Goal: Information Seeking & Learning: Find specific page/section

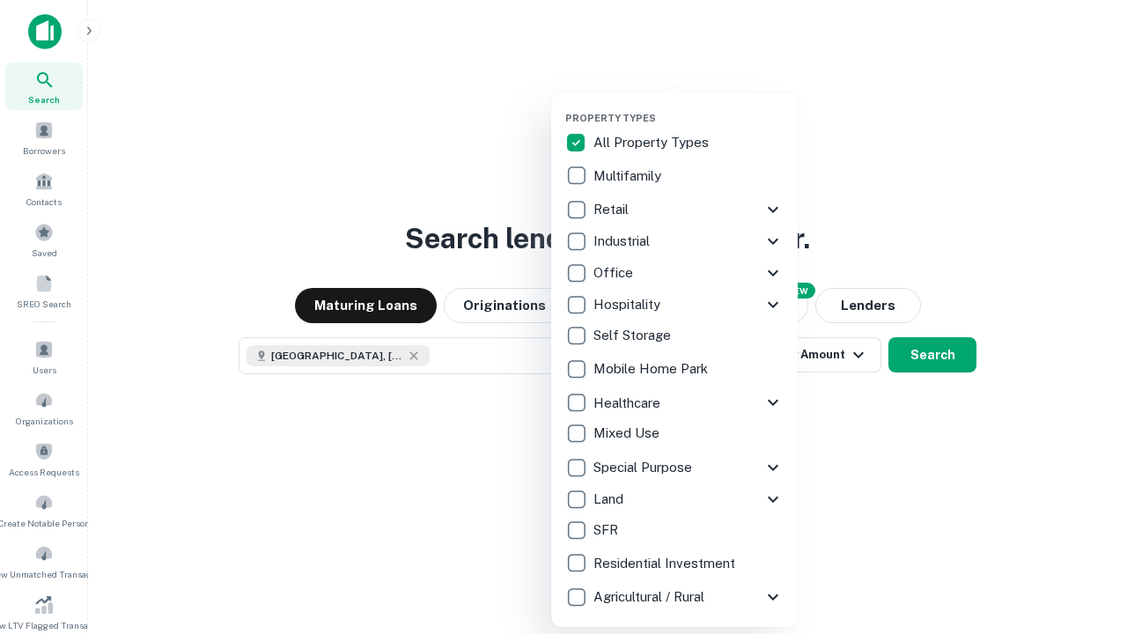
click at [688, 107] on button "button" at bounding box center [688, 107] width 246 height 1
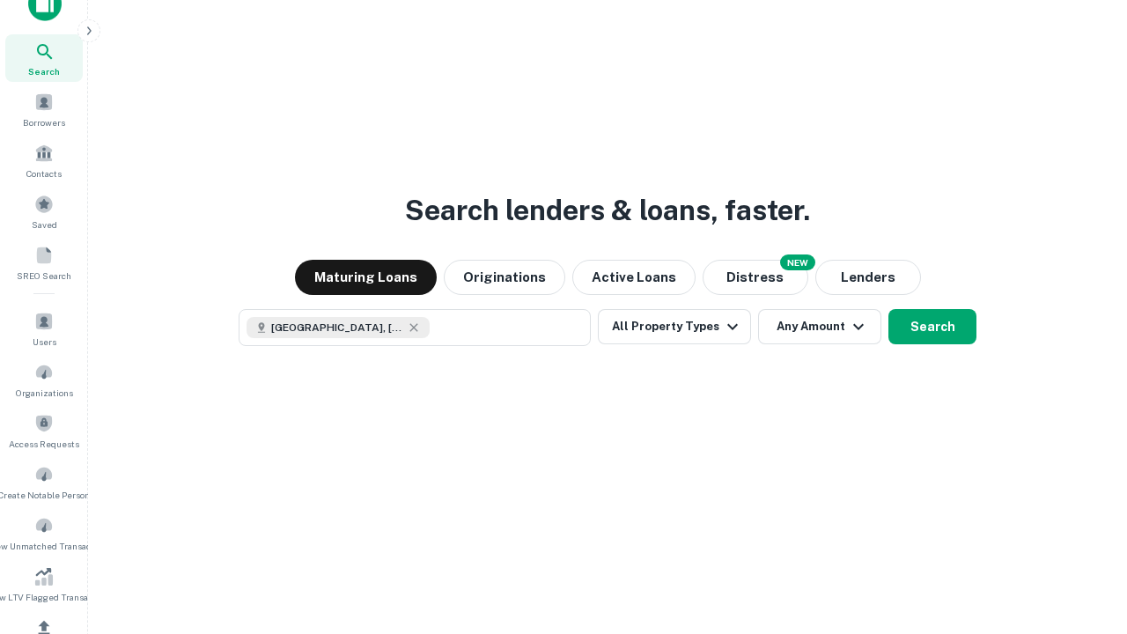
scroll to position [10, 212]
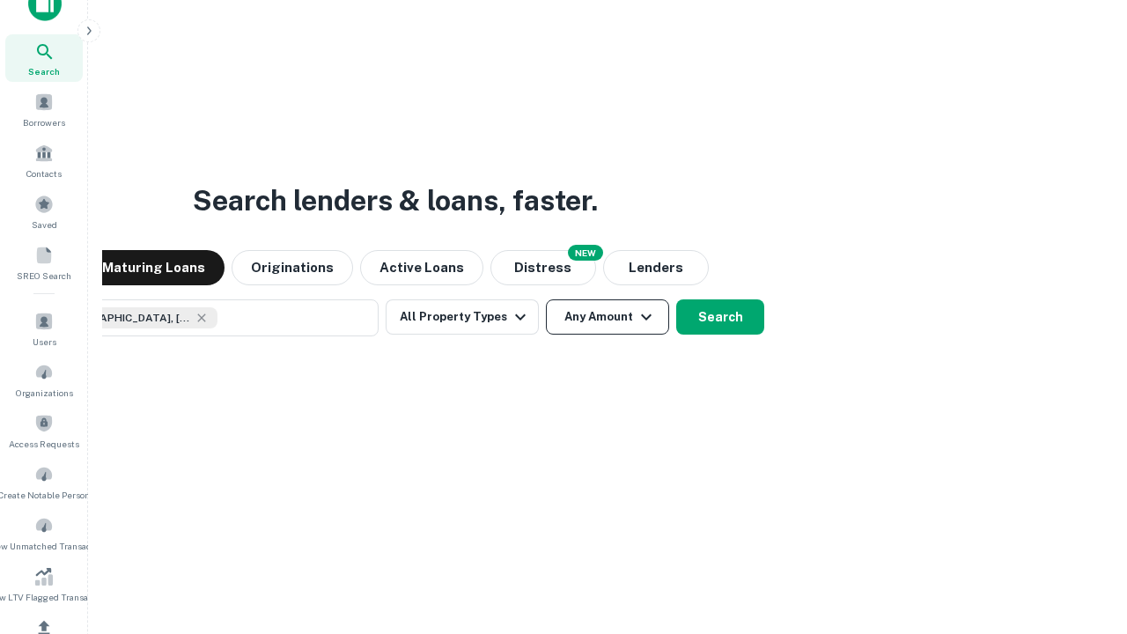
click at [546, 299] on button "Any Amount" at bounding box center [607, 316] width 123 height 35
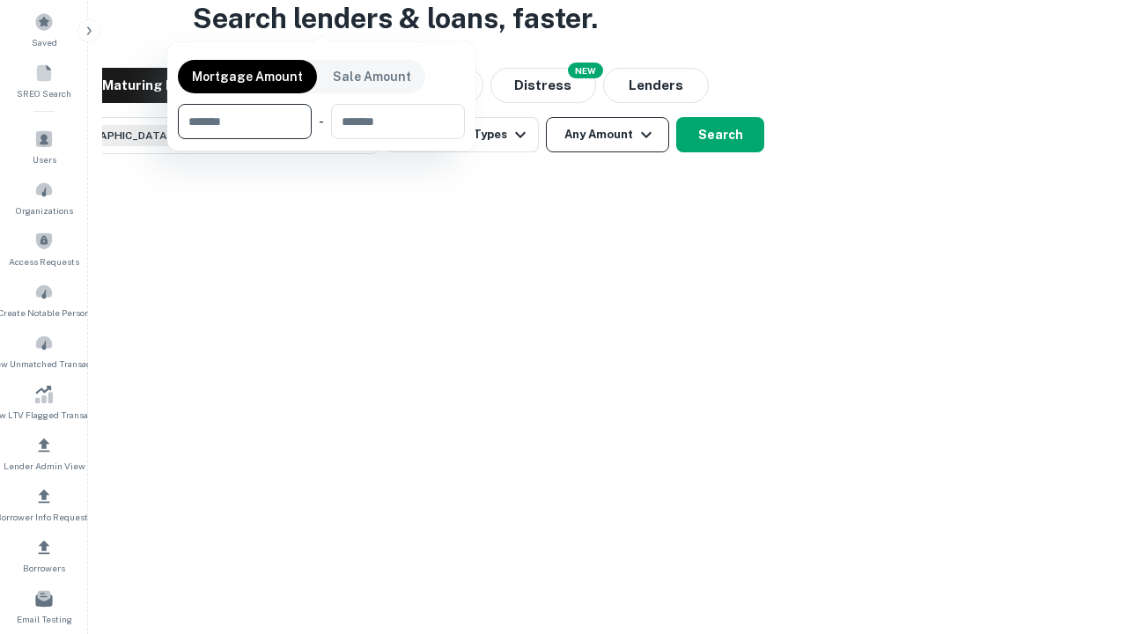
scroll to position [127, 498]
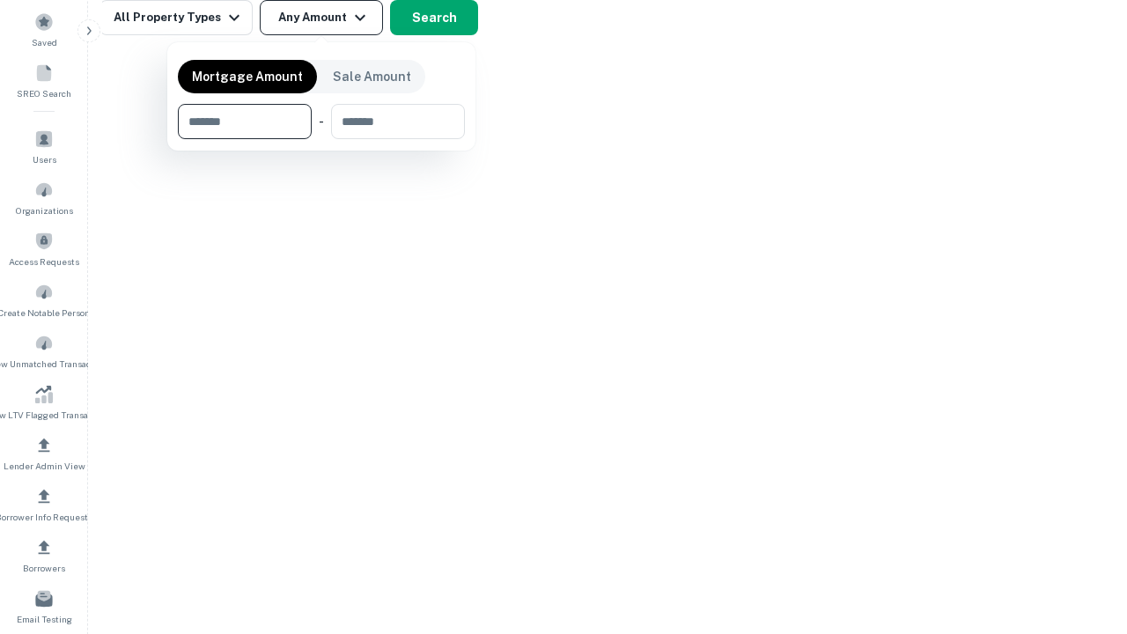
type input "*******"
click at [321, 139] on button "button" at bounding box center [321, 139] width 287 height 1
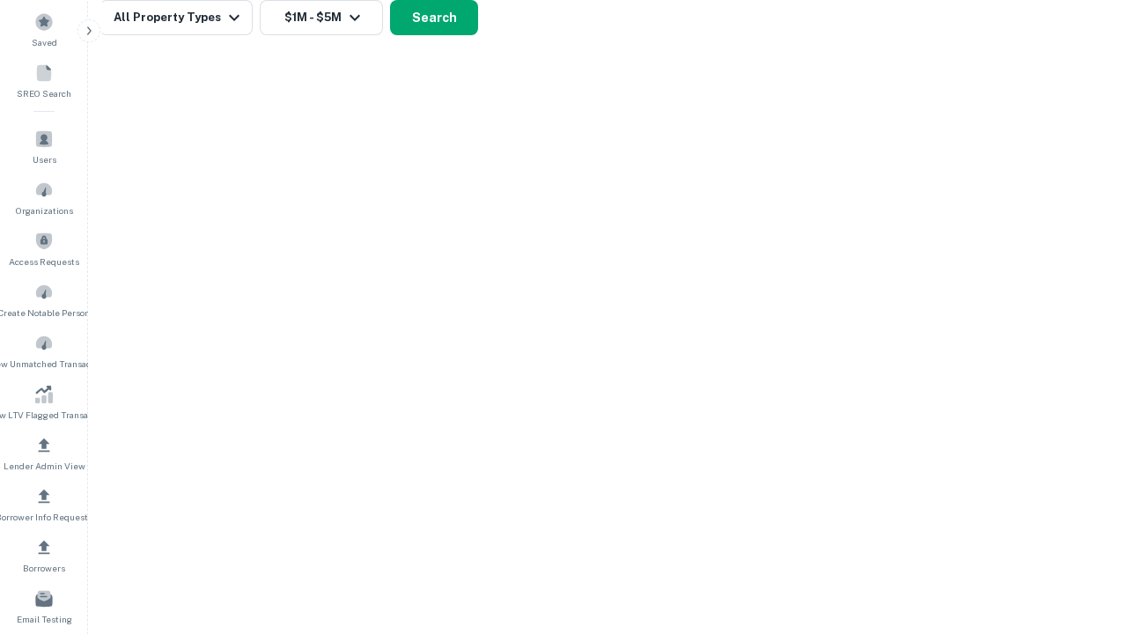
scroll to position [10, 325]
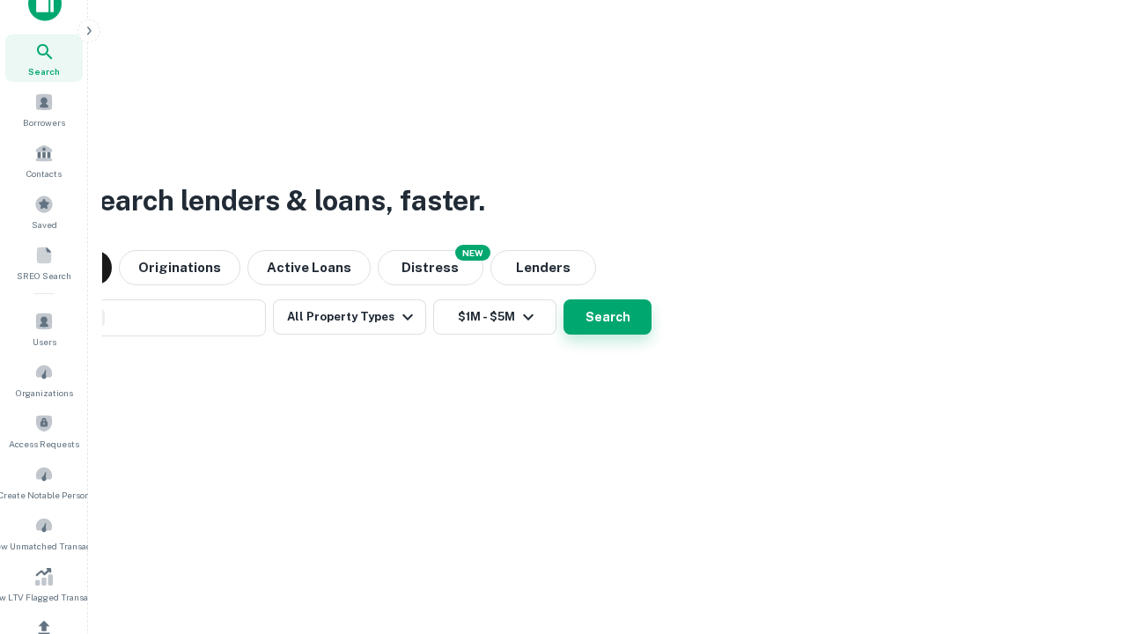
click at [563, 299] on button "Search" at bounding box center [607, 316] width 88 height 35
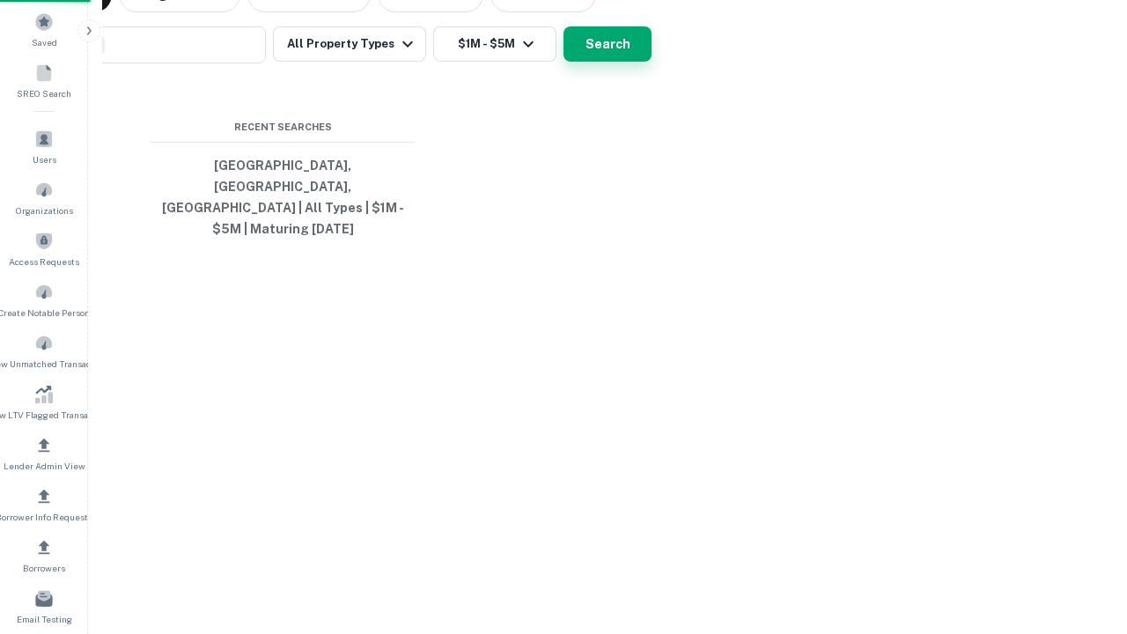
scroll to position [57, 498]
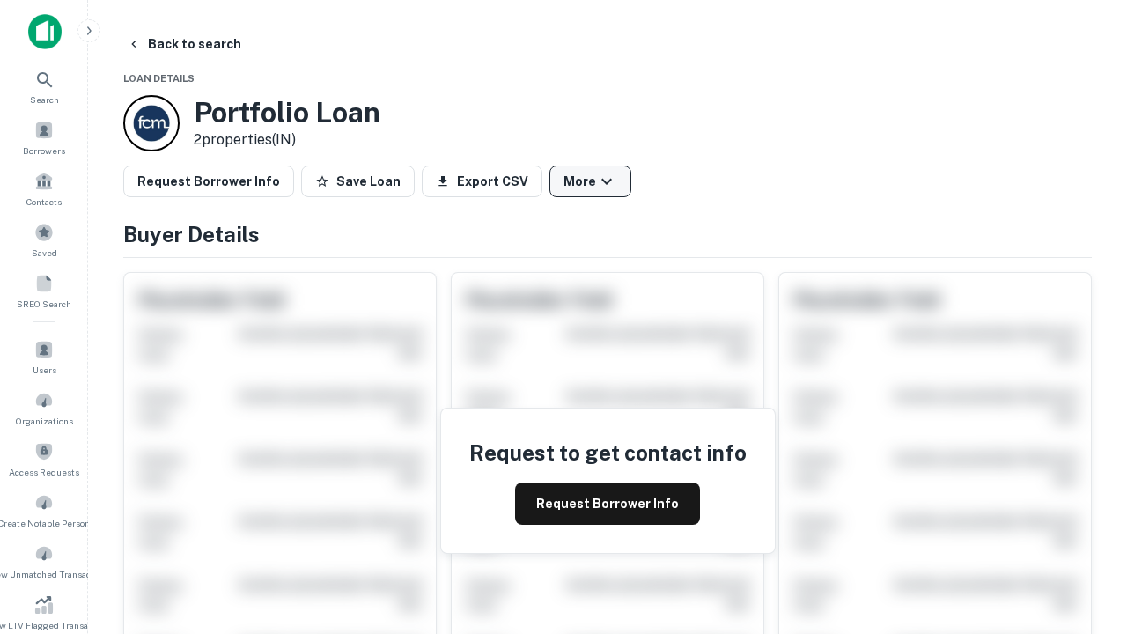
click at [590, 181] on button "More" at bounding box center [590, 182] width 82 height 32
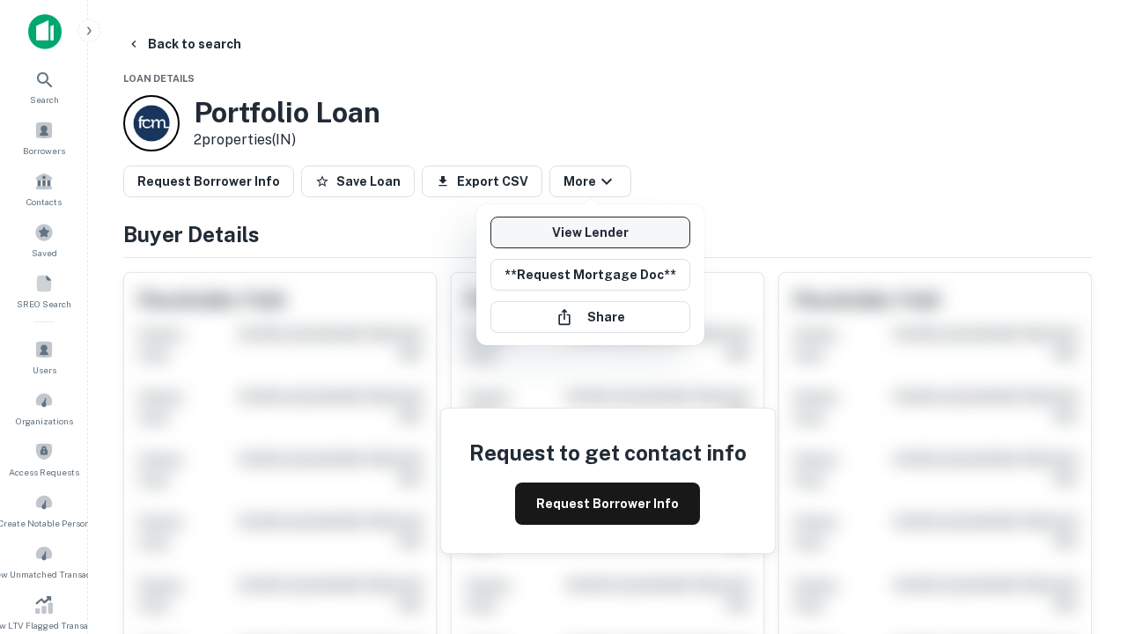
click at [590, 232] on link "View Lender" at bounding box center [590, 233] width 200 height 32
